Goal: Transaction & Acquisition: Purchase product/service

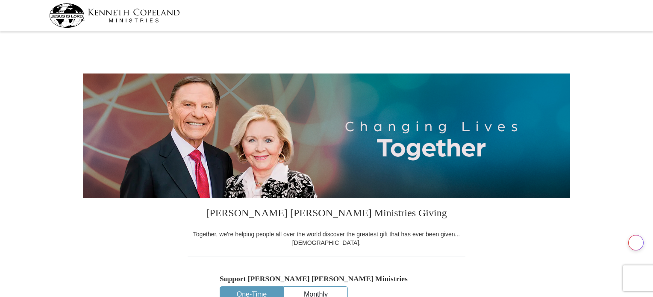
select select "OH"
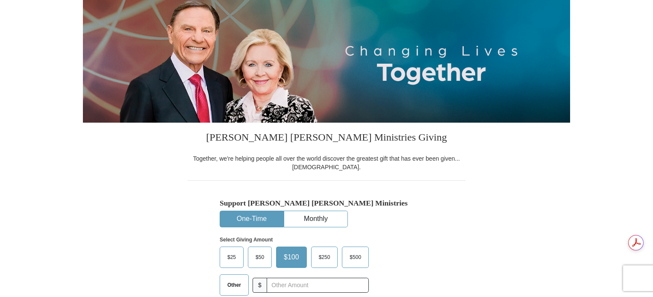
scroll to position [171, 0]
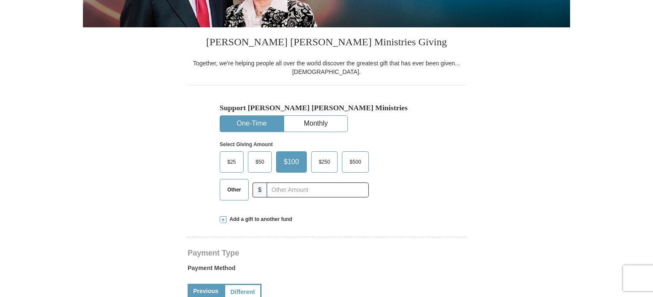
click at [229, 160] on span "$25" at bounding box center [231, 162] width 17 height 13
click at [0, 0] on input "$25" at bounding box center [0, 0] width 0 height 0
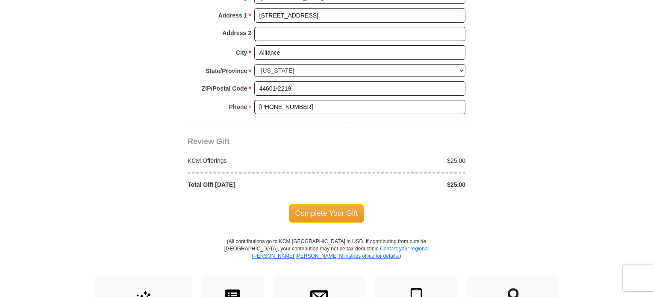
scroll to position [727, 0]
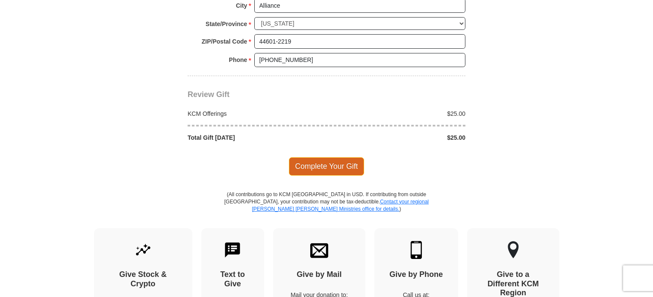
click at [343, 160] on span "Complete Your Gift" at bounding box center [327, 166] width 76 height 18
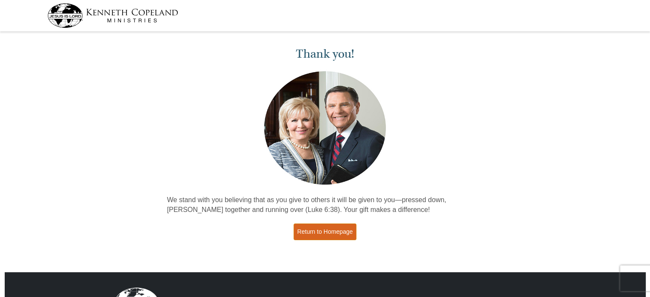
click at [328, 234] on link "Return to Homepage" at bounding box center [325, 232] width 63 height 17
